Goal: Transaction & Acquisition: Purchase product/service

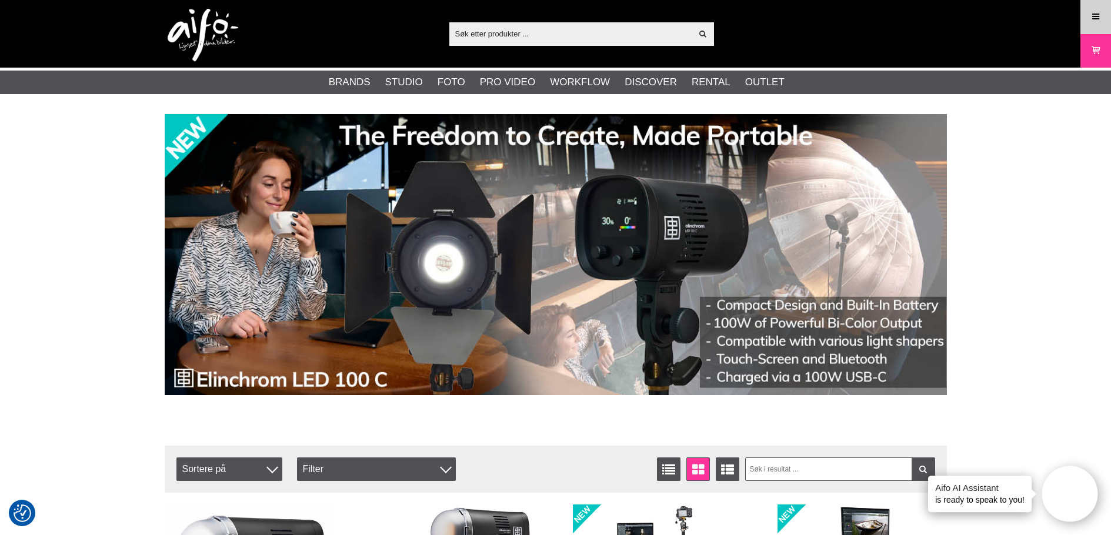
click at [1088, 21] on link "Menu" at bounding box center [1095, 17] width 29 height 28
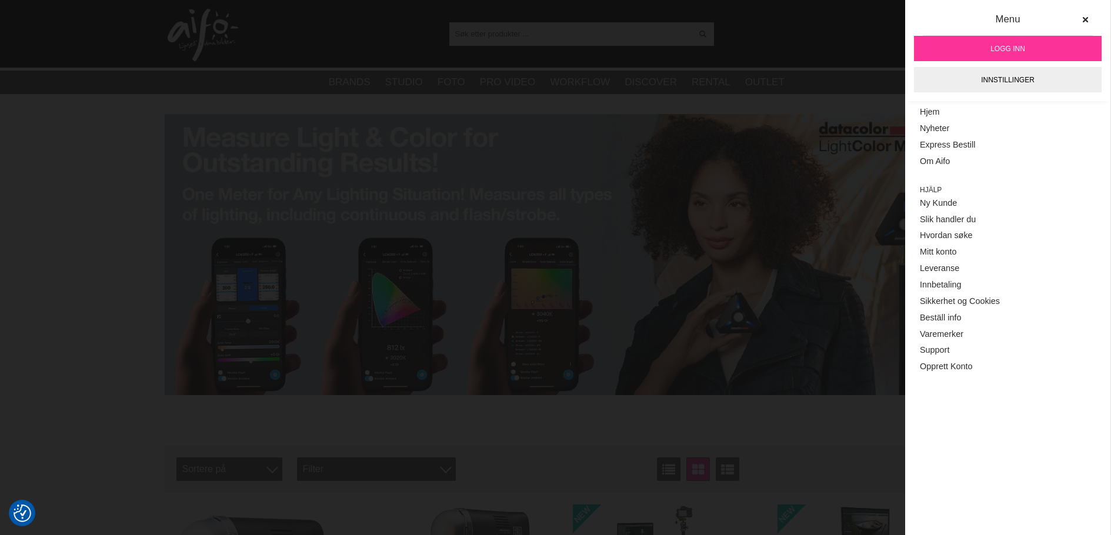
click at [995, 46] on span "Logg inn" at bounding box center [1007, 49] width 35 height 11
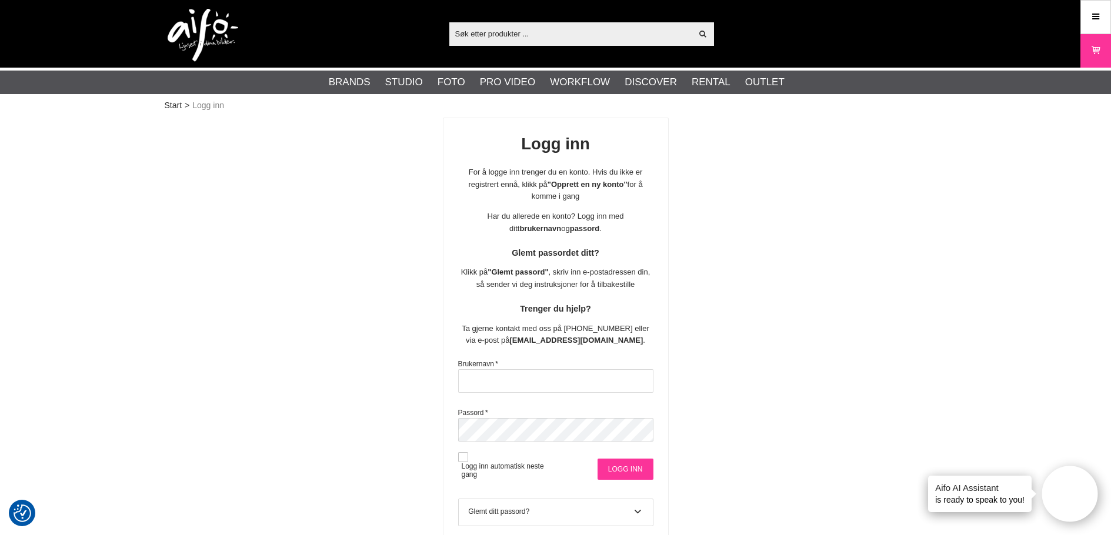
type input "stavanger"
click at [639, 467] on input "Logg inn" at bounding box center [625, 469] width 56 height 21
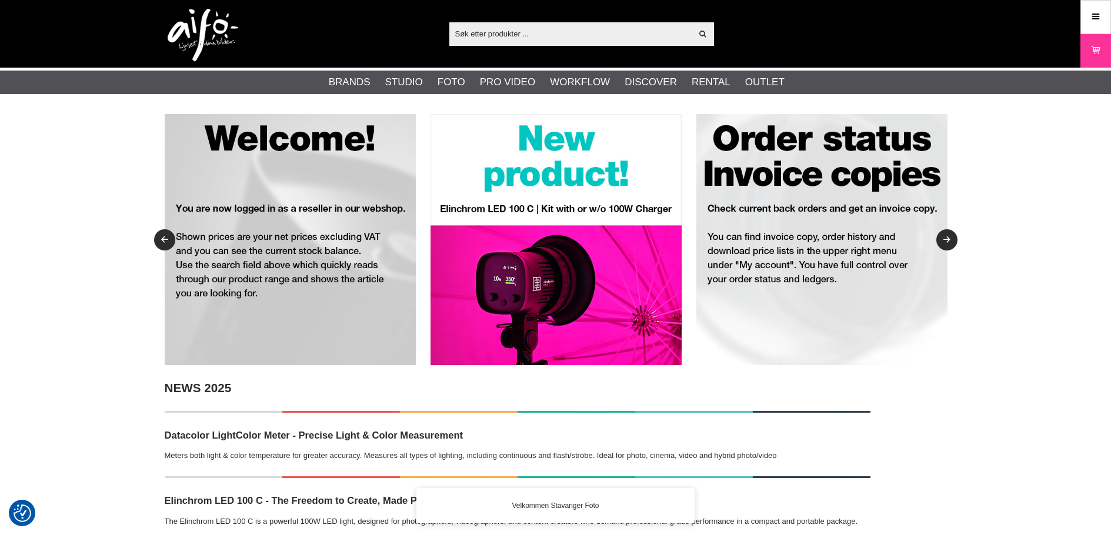
click at [509, 32] on input "text" at bounding box center [570, 34] width 243 height 18
paste input "Quadra Ranger RX"
type input "Quadra Ranger RX"
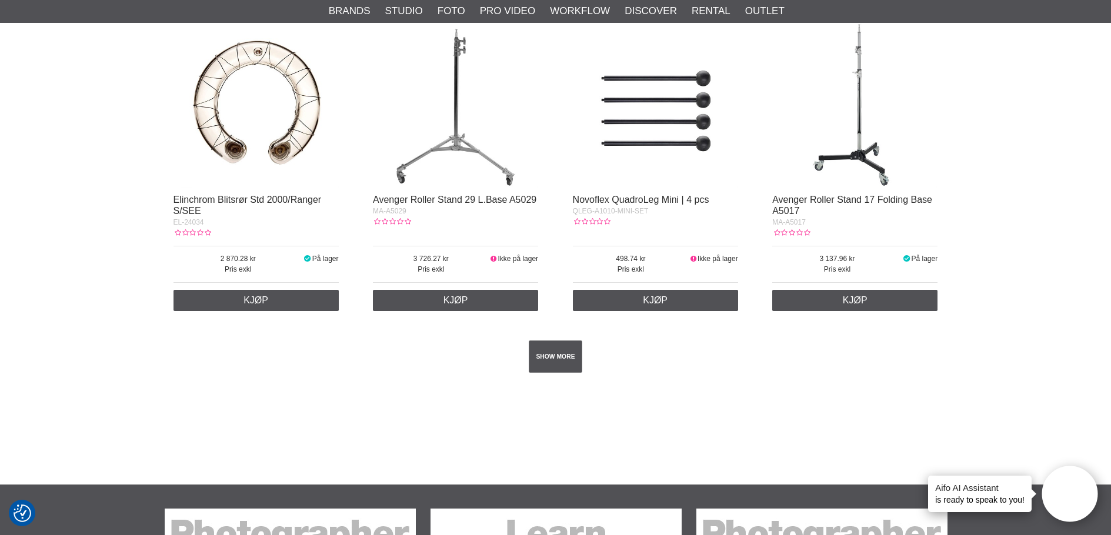
scroll to position [2117, 0]
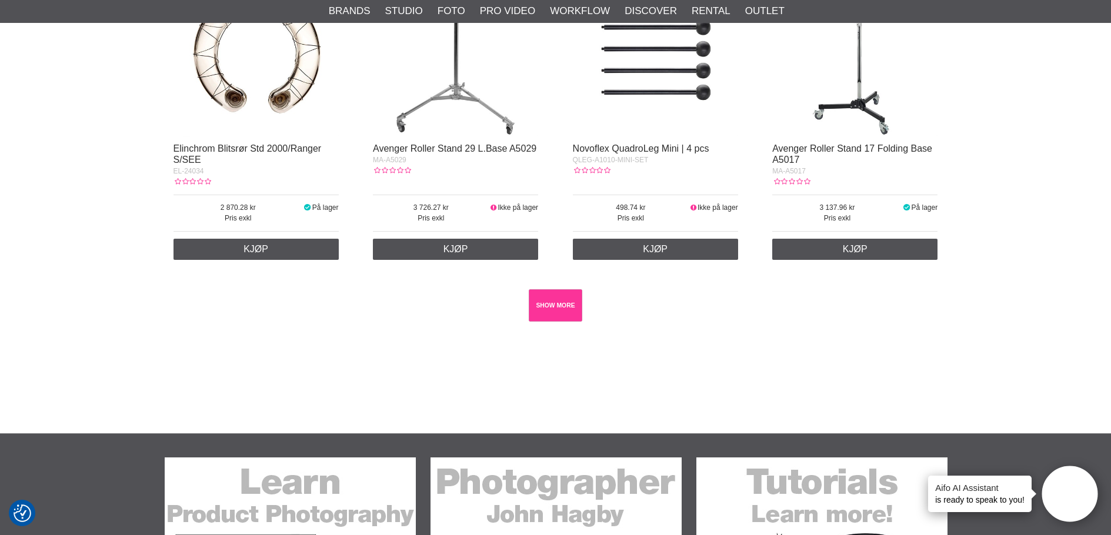
click at [563, 298] on link "SHOW MORE" at bounding box center [556, 305] width 54 height 32
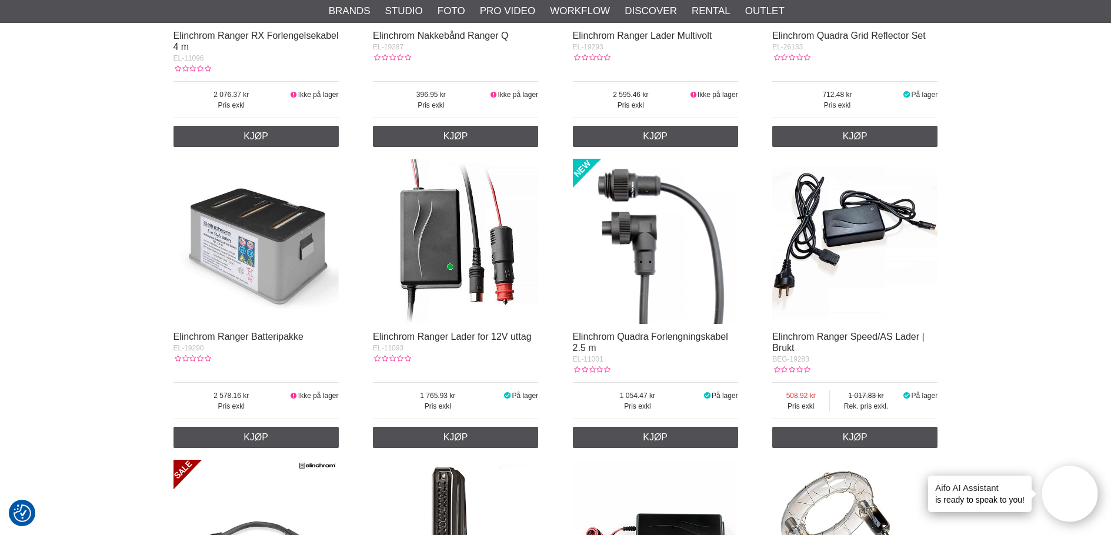
scroll to position [412, 0]
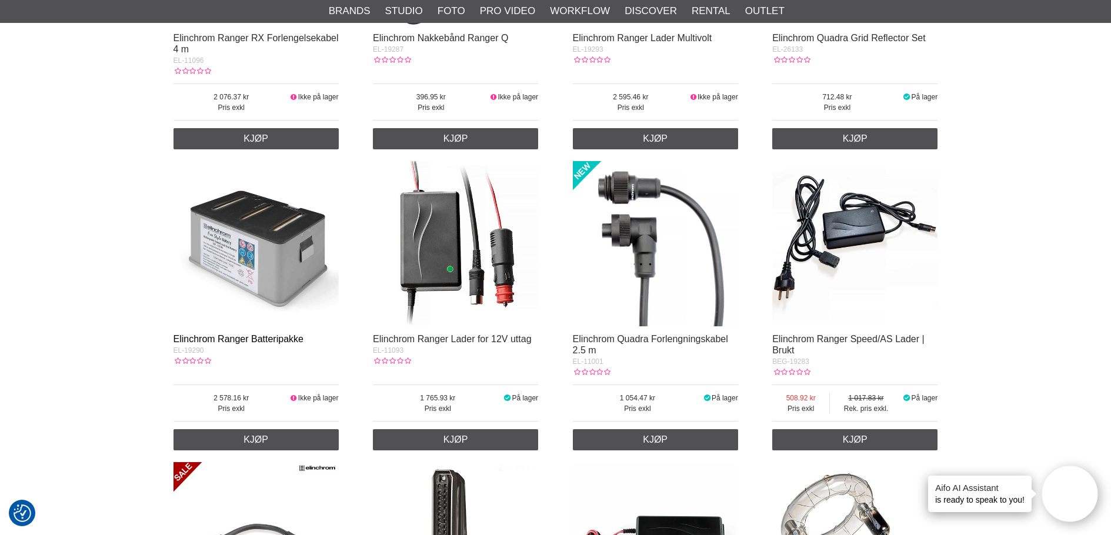
click at [299, 339] on link "Elinchrom Ranger Batteripakke" at bounding box center [238, 339] width 130 height 10
